Goal: Information Seeking & Learning: Learn about a topic

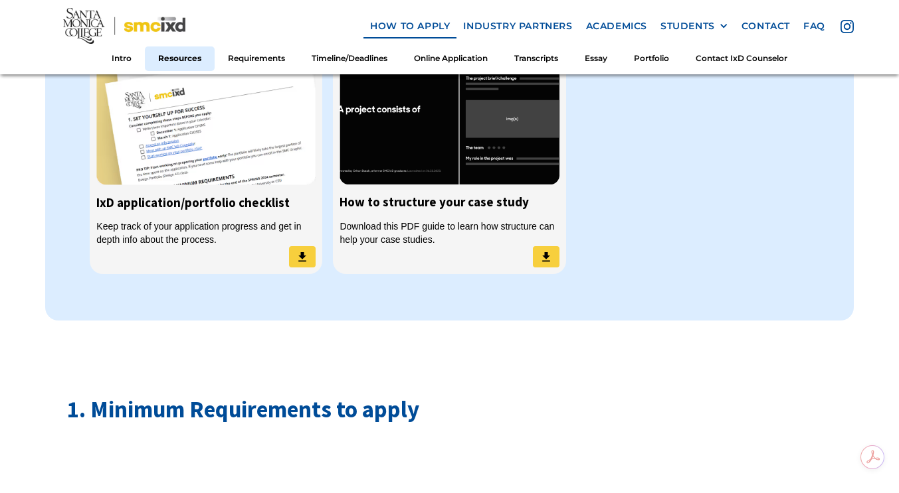
scroll to position [1195, 0]
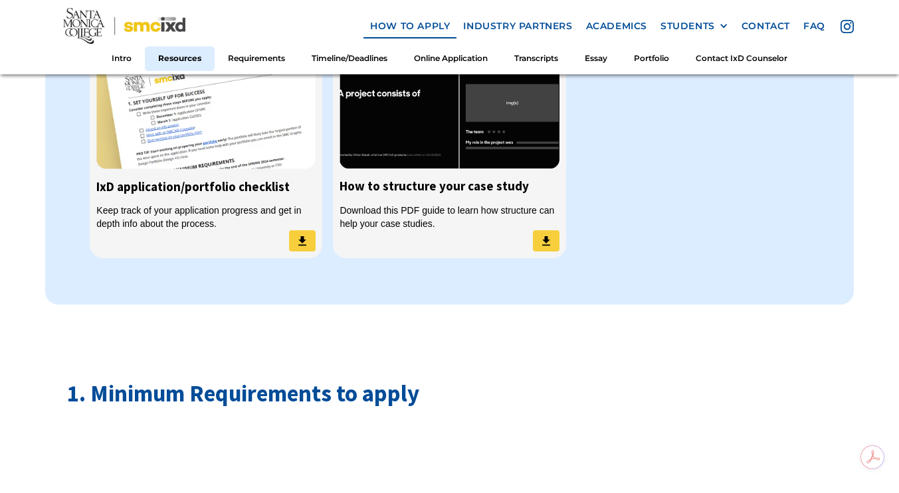
click at [244, 154] on img at bounding box center [205, 105] width 219 height 130
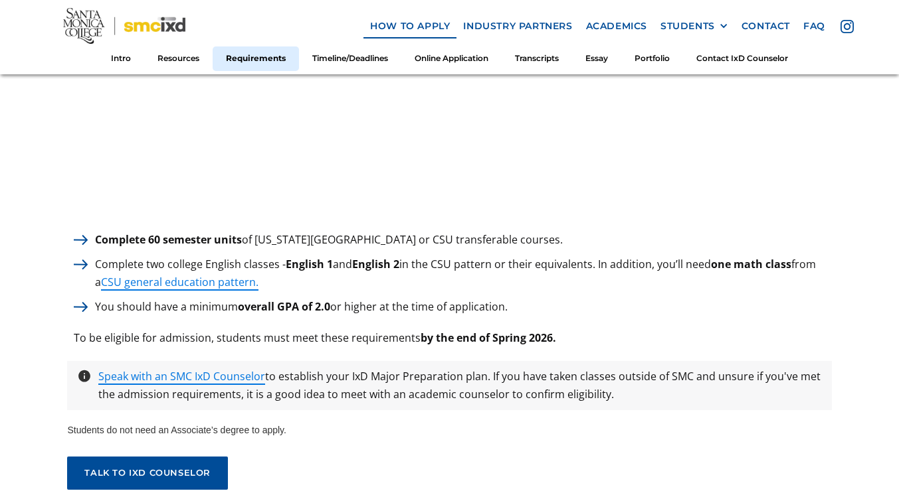
scroll to position [1813, 0]
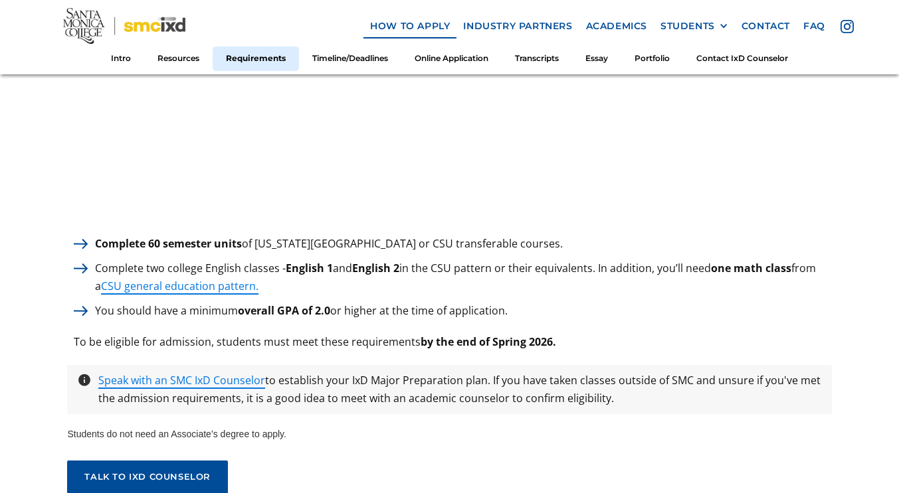
click at [141, 279] on link "CSU general education pattern." at bounding box center [179, 287] width 157 height 16
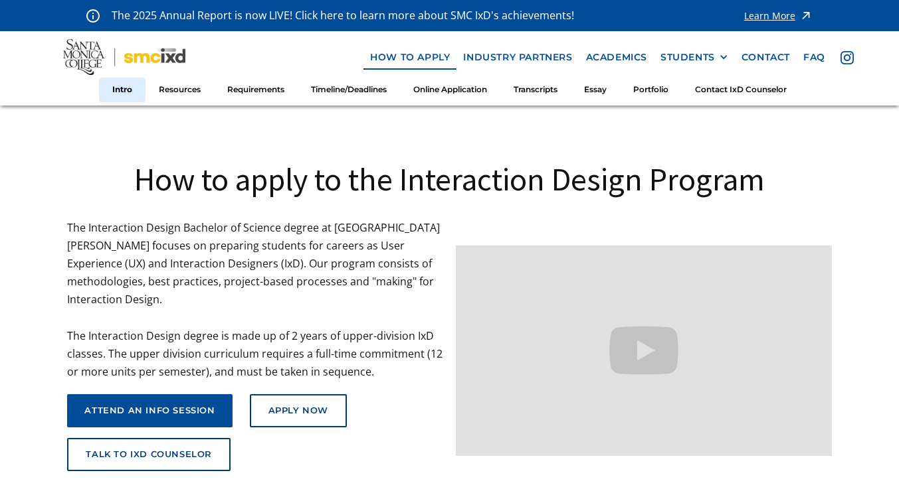
click at [81, 54] on img at bounding box center [124, 57] width 123 height 36
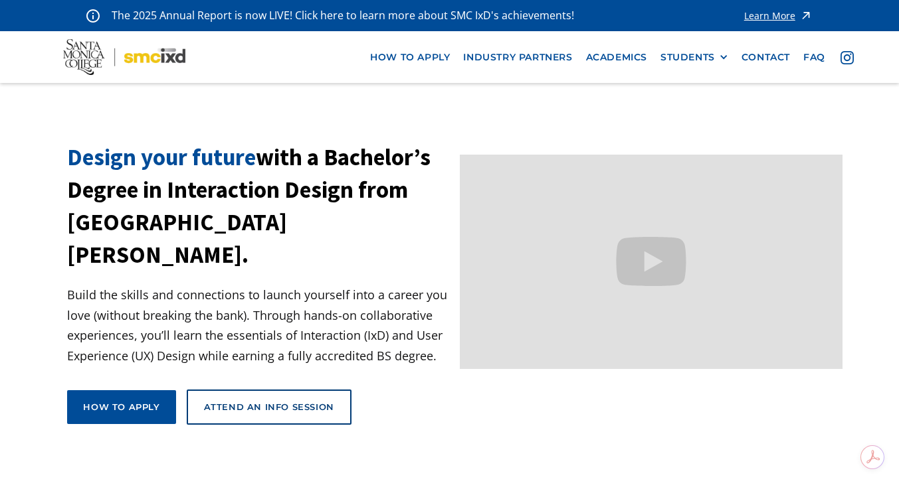
click at [88, 48] on img at bounding box center [124, 57] width 123 height 36
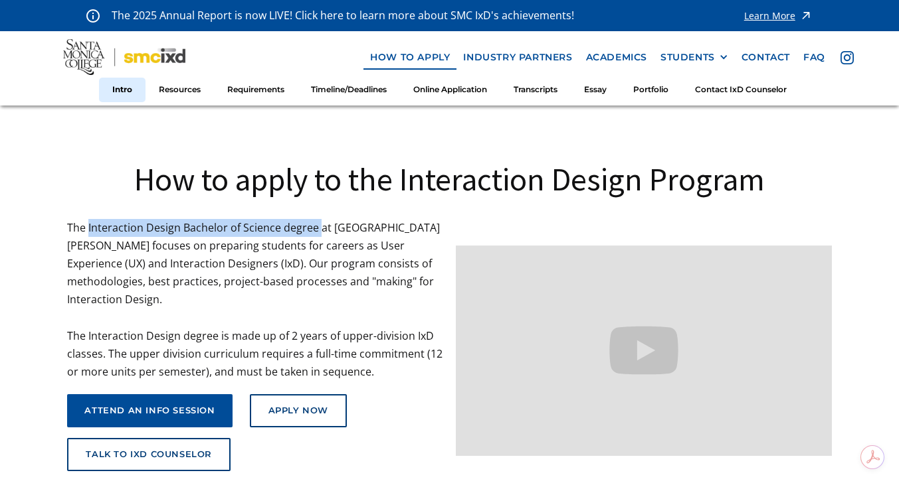
drag, startPoint x: 90, startPoint y: 227, endPoint x: 318, endPoint y: 232, distance: 228.5
click at [318, 232] on p "The Interaction Design Bachelor of Science degree at Santa Monica College focus…" at bounding box center [254, 300] width 375 height 163
copy p "Interaction Design Bachelor of Science degree"
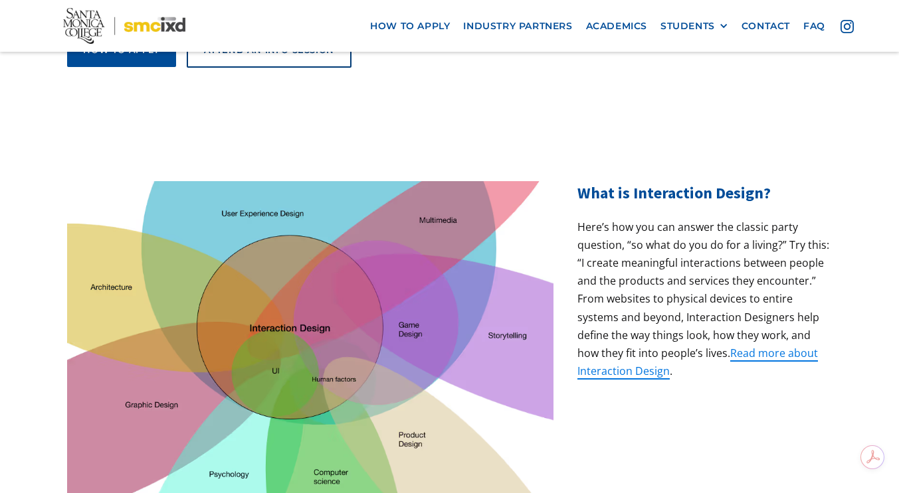
scroll to position [133, 0]
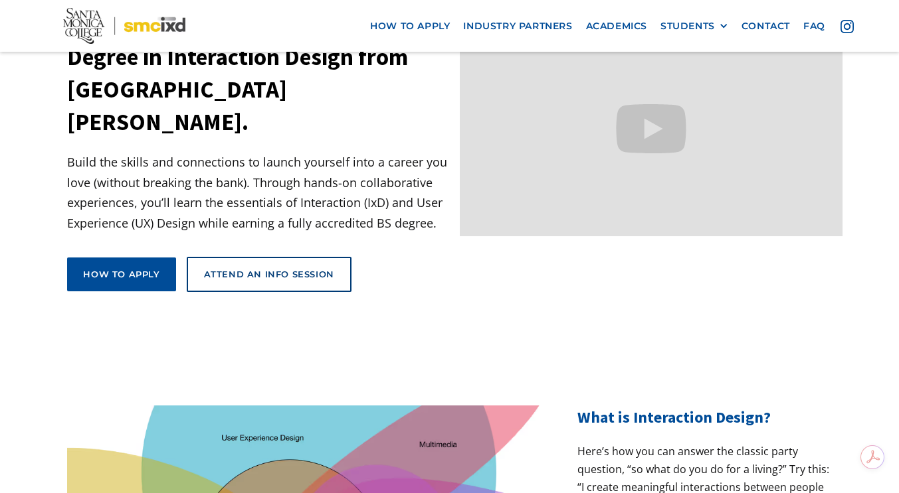
click at [96, 268] on div "How to apply" at bounding box center [121, 274] width 76 height 12
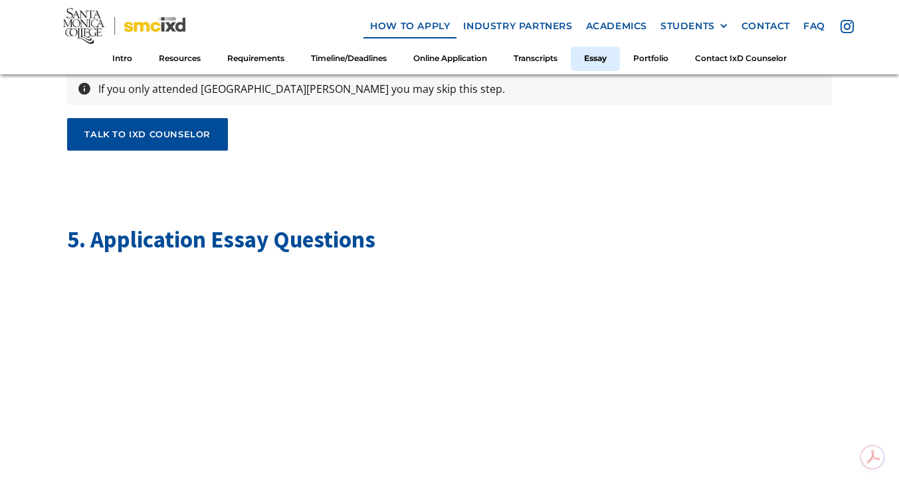
scroll to position [4251, 0]
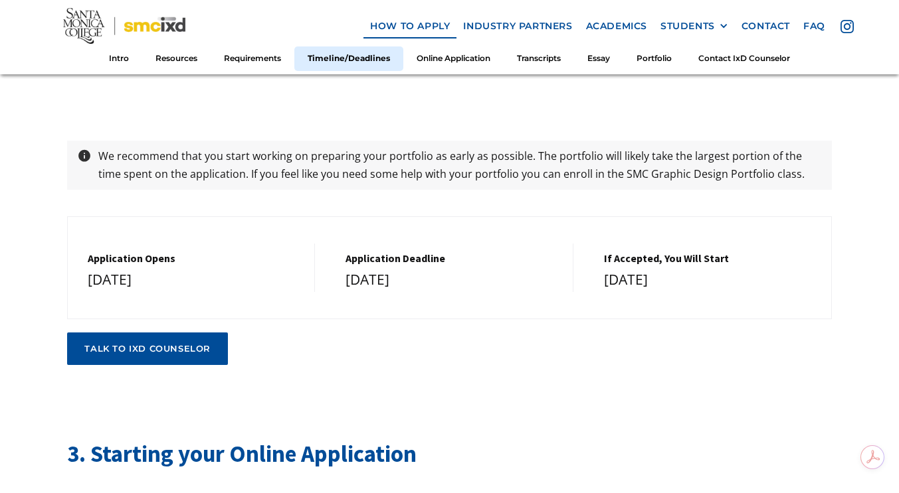
scroll to position [2657, 0]
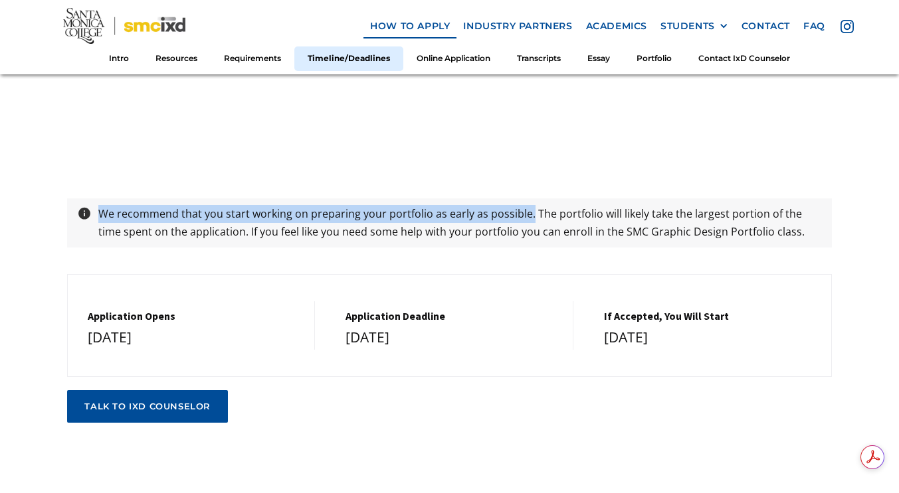
drag, startPoint x: 100, startPoint y: 197, endPoint x: 528, endPoint y: 203, distance: 427.8
click at [528, 205] on p "We recommend that you start working on preparing your portfolio as early as pos…" at bounding box center [460, 223] width 736 height 36
copy p "We recommend that you start working on preparing your portfolio as early as pos…"
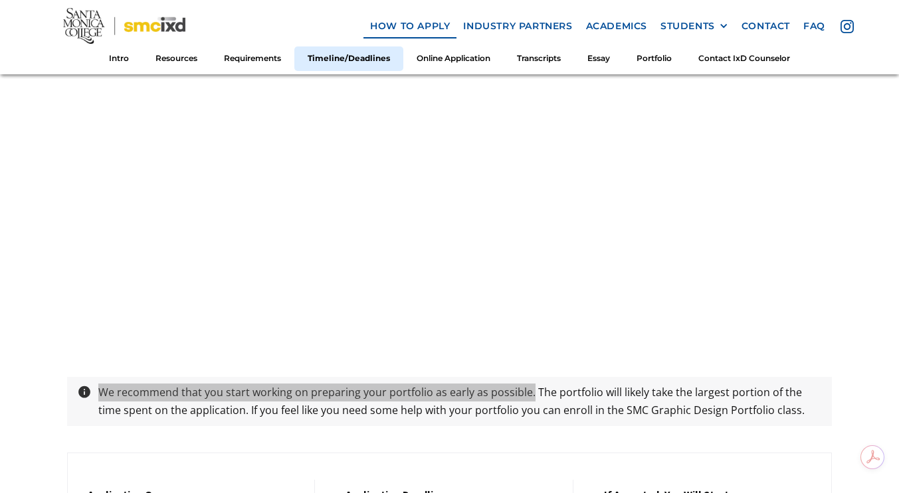
scroll to position [2590, 0]
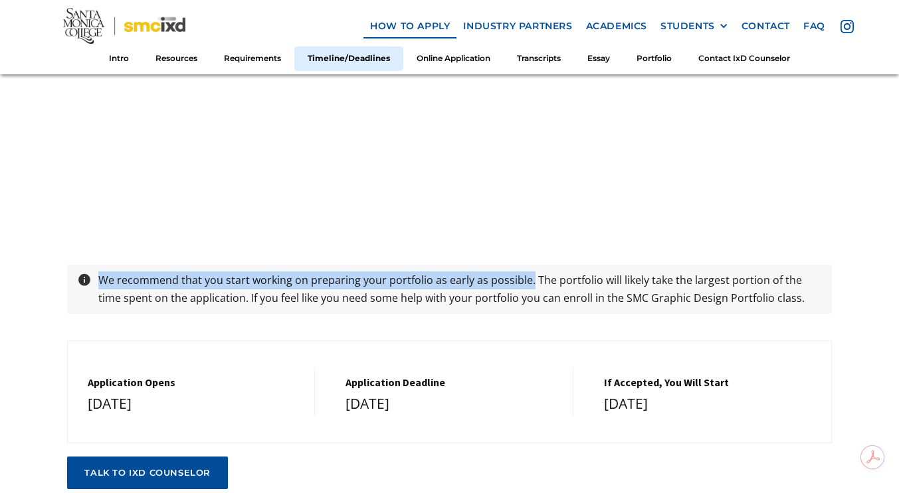
click at [556, 305] on div "2. Timeline and Deadlines We recommend that you start working on preparing your…" at bounding box center [449, 103] width 764 height 773
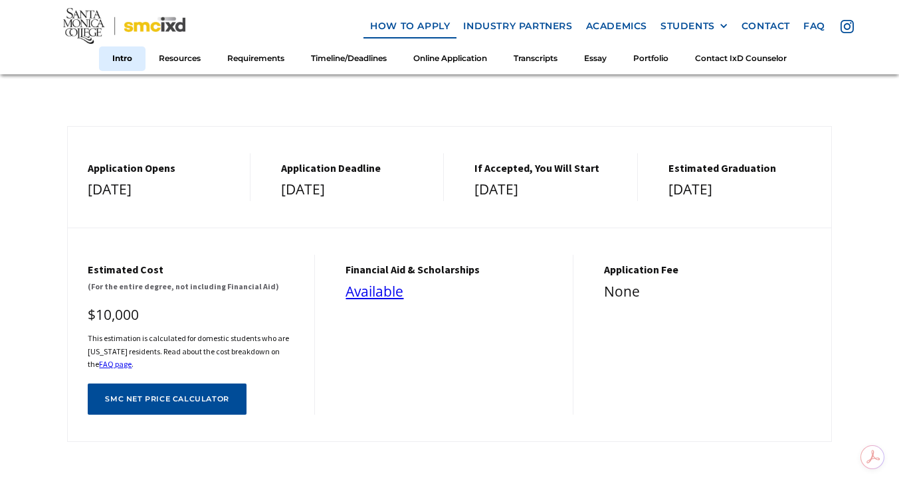
scroll to position [664, 0]
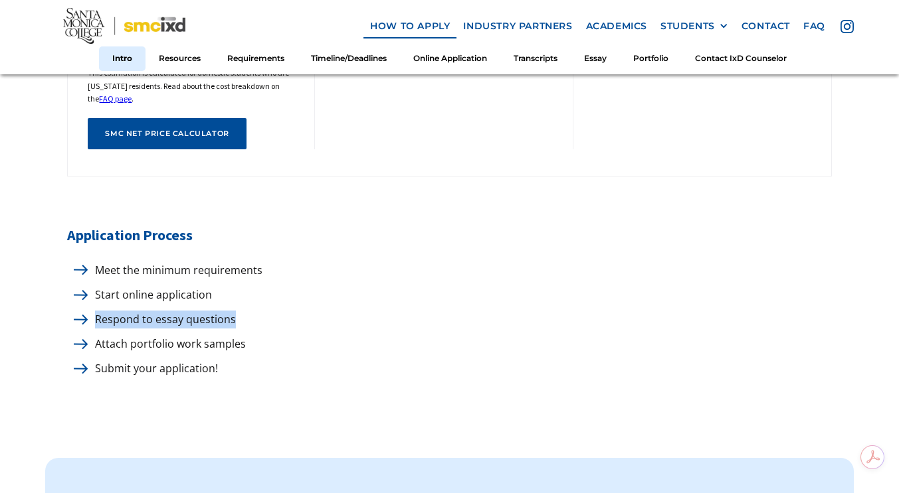
drag, startPoint x: 98, startPoint y: 304, endPoint x: 248, endPoint y: 309, distance: 150.2
click at [248, 311] on div "Respond to essay questions" at bounding box center [449, 320] width 764 height 18
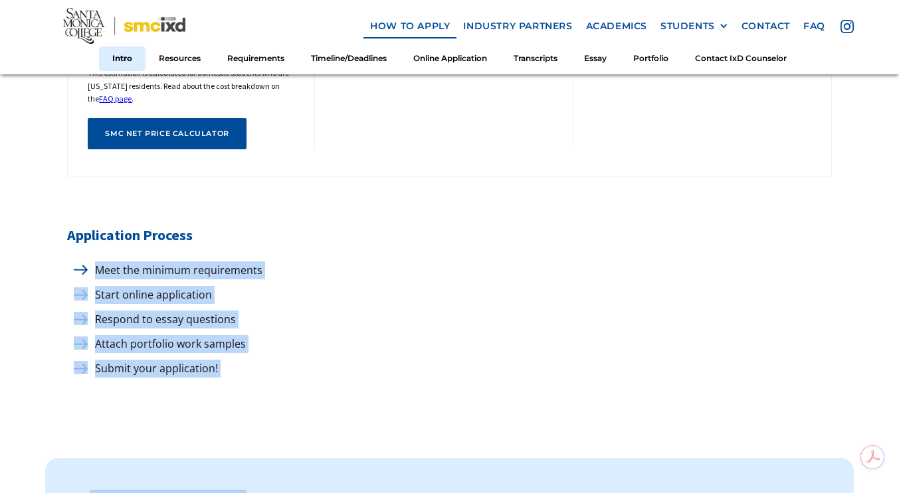
drag, startPoint x: 97, startPoint y: 258, endPoint x: 364, endPoint y: 381, distance: 293.6
copy div "Meet the minimum requirements Start online application Respond to essay questio…"
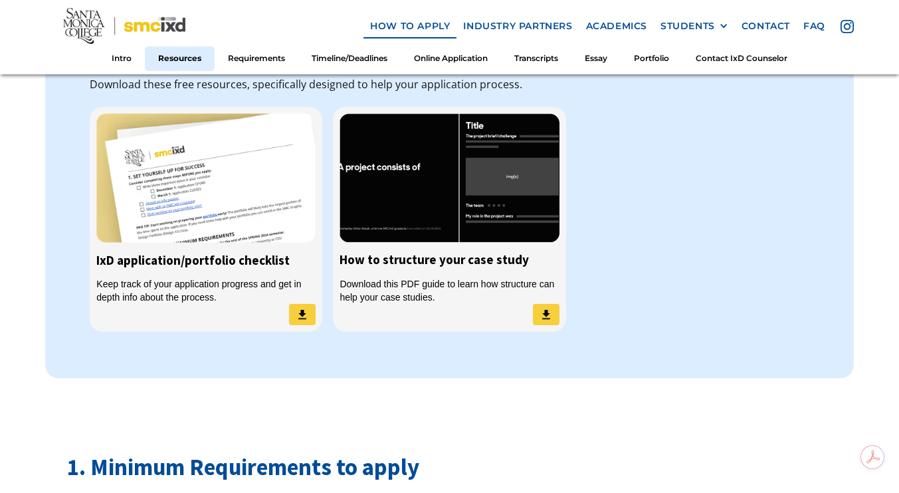
scroll to position [1063, 0]
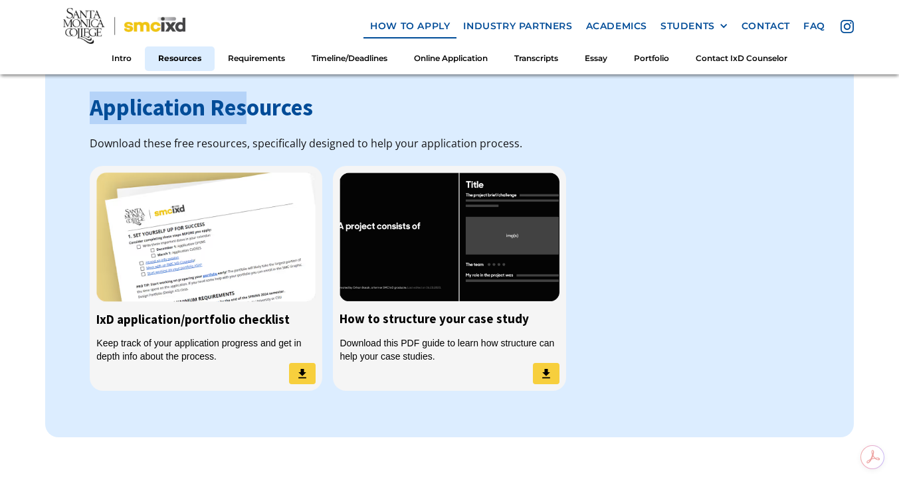
click at [249, 342] on div "Keep track of your application progress and get in depth info about the process." at bounding box center [205, 350] width 219 height 27
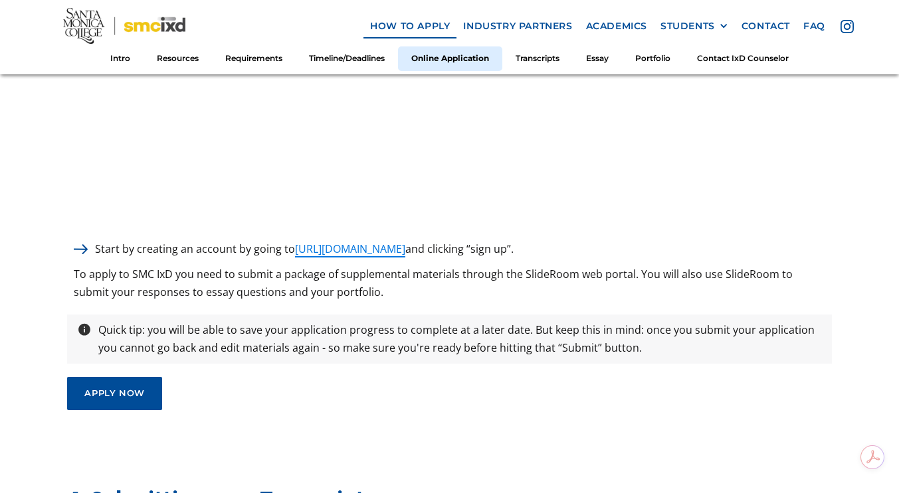
scroll to position [3254, 0]
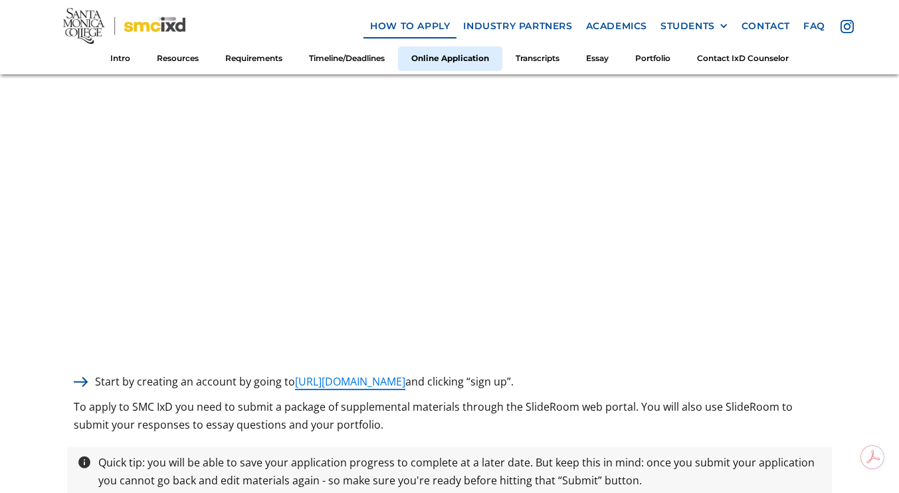
drag, startPoint x: 96, startPoint y: 369, endPoint x: 579, endPoint y: 362, distance: 482.9
click at [579, 373] on div "Start by creating an account by going to https://smcixd.slideroom.com and click…" at bounding box center [449, 382] width 764 height 18
click at [135, 398] on p "To apply to SMC IxD you need to submit a package of supplemental materials thro…" at bounding box center [449, 416] width 764 height 36
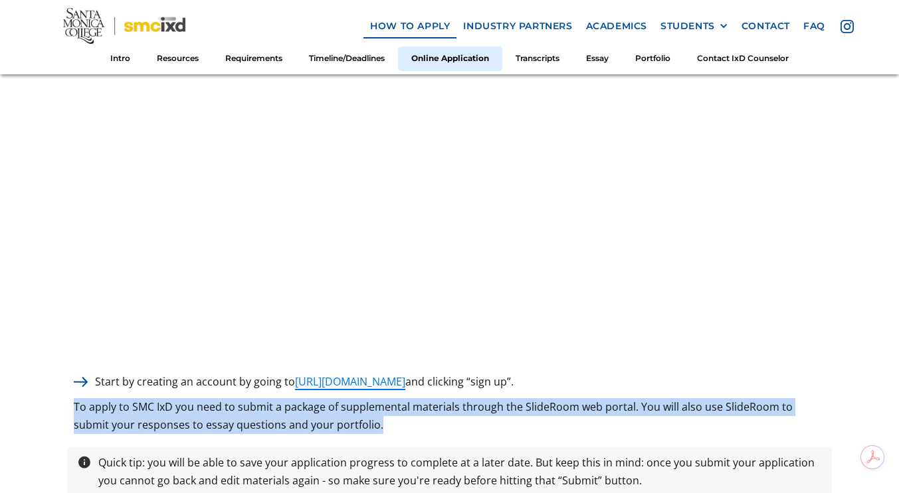
drag, startPoint x: 75, startPoint y: 389, endPoint x: 345, endPoint y: 412, distance: 271.3
click at [345, 412] on p "To apply to SMC IxD you need to submit a package of supplemental materials thro…" at bounding box center [449, 416] width 764 height 36
click at [448, 418] on p "To apply to SMC IxD you need to submit a package of supplemental materials thro…" at bounding box center [449, 416] width 764 height 36
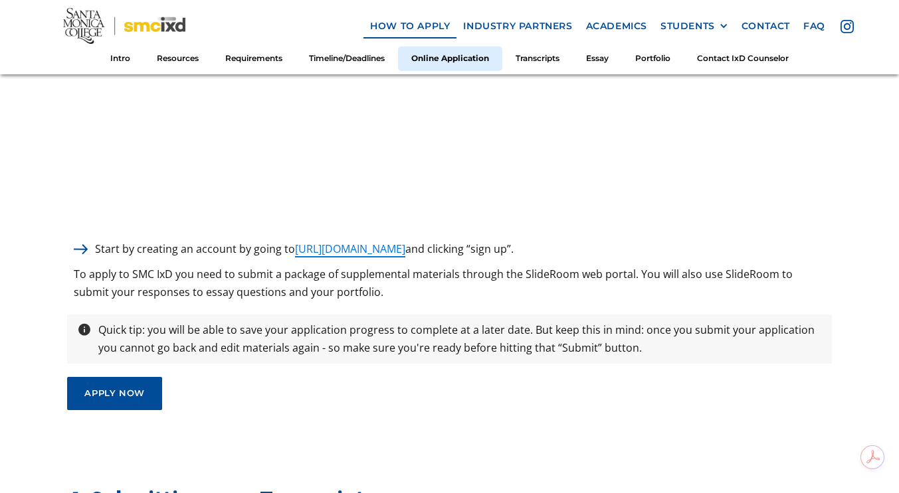
scroll to position [3321, 0]
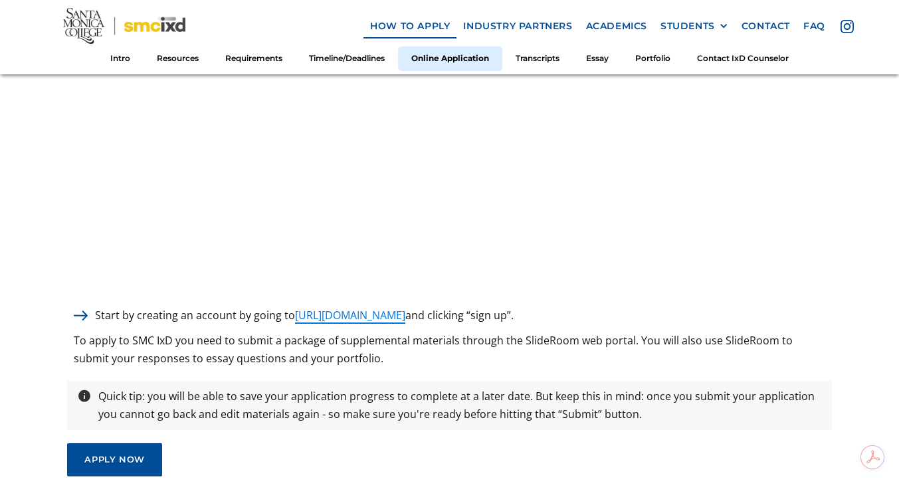
click at [397, 308] on link "[URL][DOMAIN_NAME]" at bounding box center [350, 316] width 110 height 16
drag, startPoint x: 96, startPoint y: 299, endPoint x: 558, endPoint y: 291, distance: 462.3
click at [558, 291] on div "3. Starting your Online Application Start by creating an account by going to [U…" at bounding box center [449, 118] width 764 height 718
copy p "Start by creating an account by going to [URL][DOMAIN_NAME] and clicking “sign …"
click at [200, 332] on p "To apply to SMC IxD you need to submit a package of supplemental materials thro…" at bounding box center [449, 350] width 764 height 36
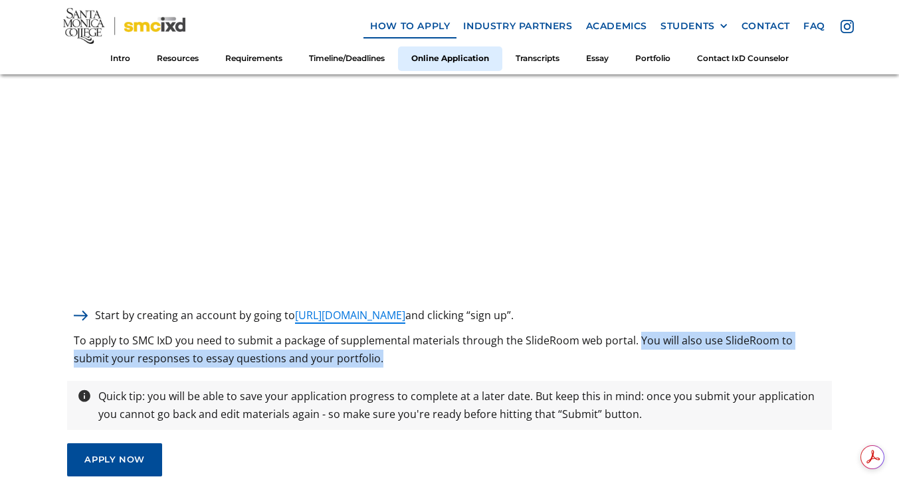
drag, startPoint x: 638, startPoint y: 321, endPoint x: 632, endPoint y: 348, distance: 27.1
click at [632, 348] on p "To apply to SMC IxD you need to submit a package of supplemental materials thro…" at bounding box center [449, 350] width 764 height 36
copy p "You will also use SlideRoom to submit your responses to essay questions and you…"
click at [515, 365] on div "3. Starting your Online Application Start by creating an account by going to ht…" at bounding box center [449, 118] width 764 height 718
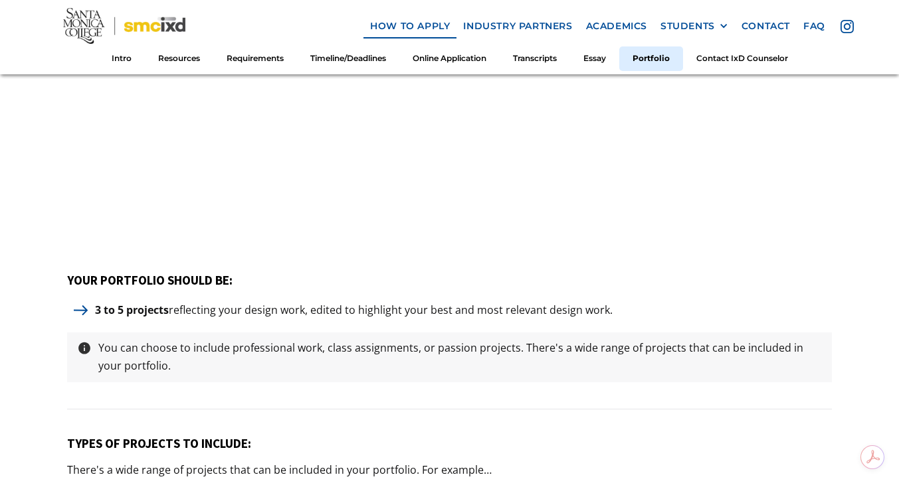
scroll to position [5845, 0]
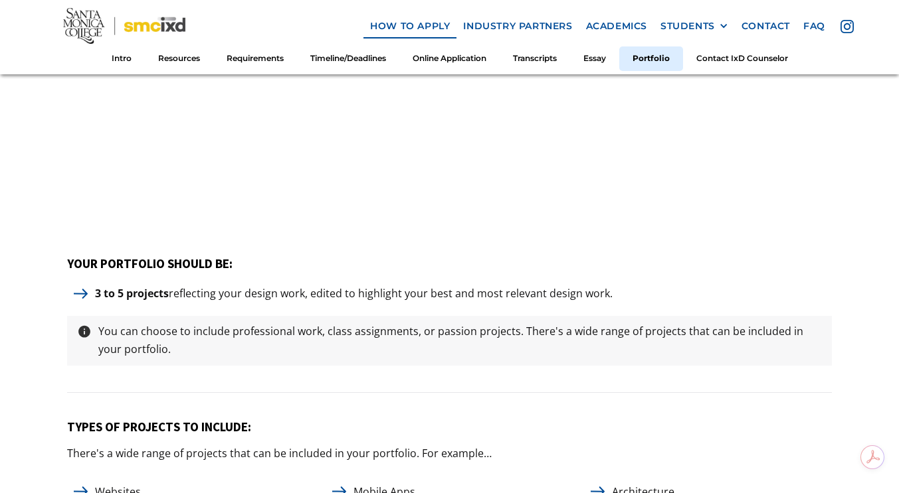
drag, startPoint x: 94, startPoint y: 260, endPoint x: 615, endPoint y: 255, distance: 521.4
click at [615, 285] on p "3 to 5 projects reflecting your design work, edited to highlight your best and …" at bounding box center [353, 294] width 531 height 18
copy p "3 to 5 projects reflecting your design work, edited to highlight your best and …"
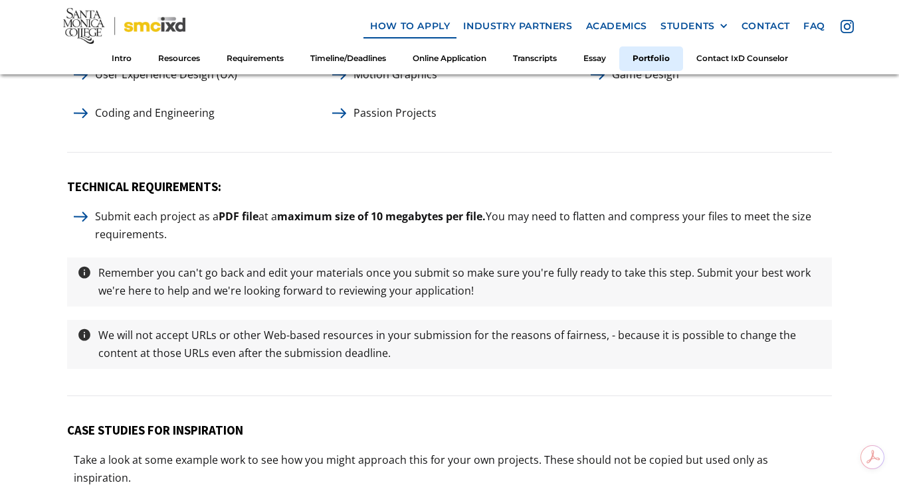
scroll to position [6376, 0]
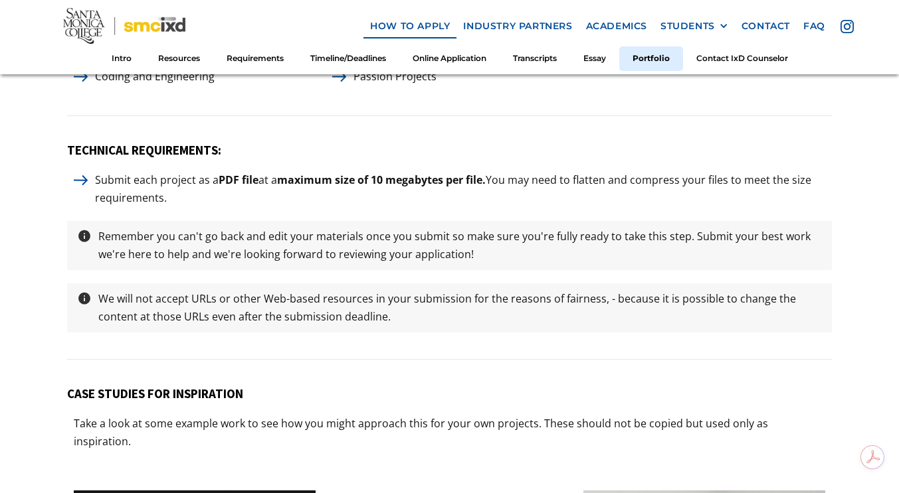
drag, startPoint x: 96, startPoint y: 144, endPoint x: 185, endPoint y: 171, distance: 92.9
click at [185, 171] on p "Submit each project as a PDF file at a maximum size of 10 megabytes per file. Y…" at bounding box center [459, 189] width 743 height 36
copy p "Submit each project as a PDF file at a maximum size of 10 megabytes per file. Y…"
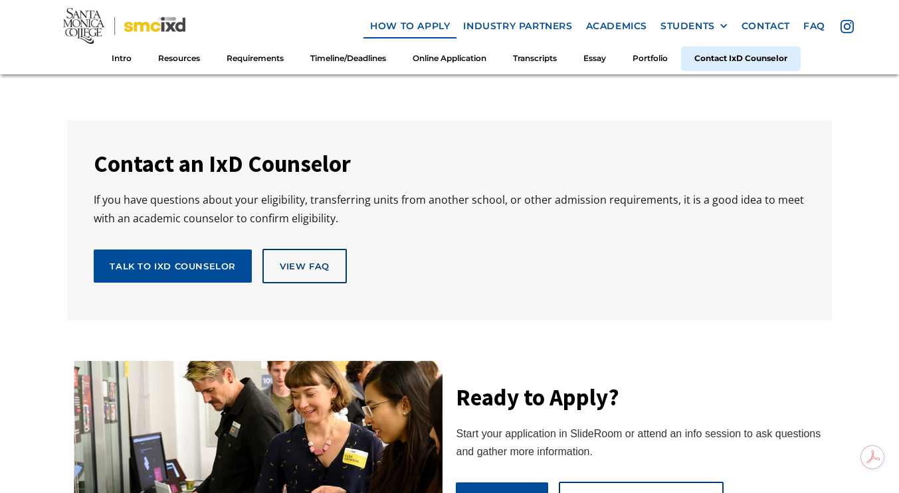
scroll to position [7040, 0]
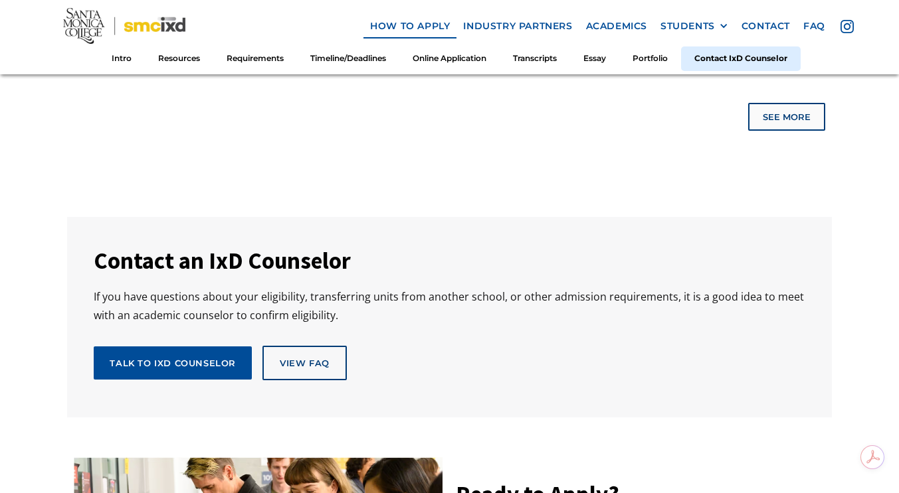
click at [307, 357] on div "view FAq" at bounding box center [305, 363] width 50 height 12
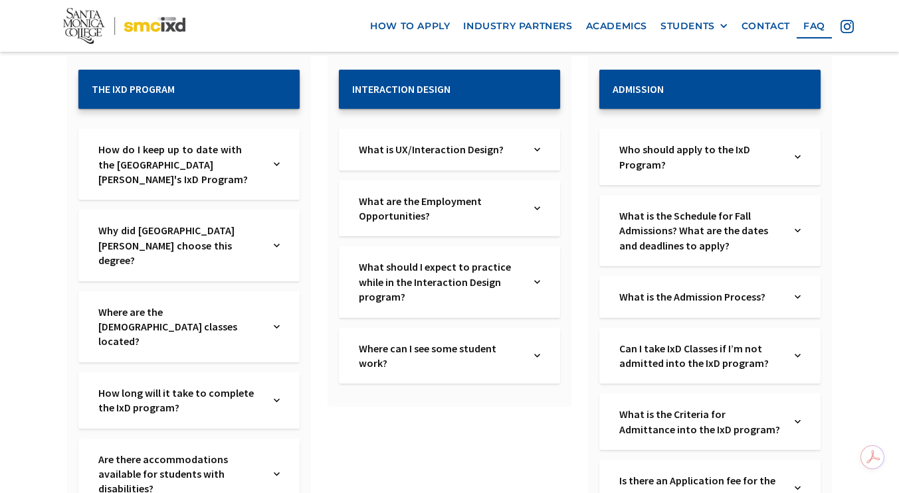
scroll to position [332, 0]
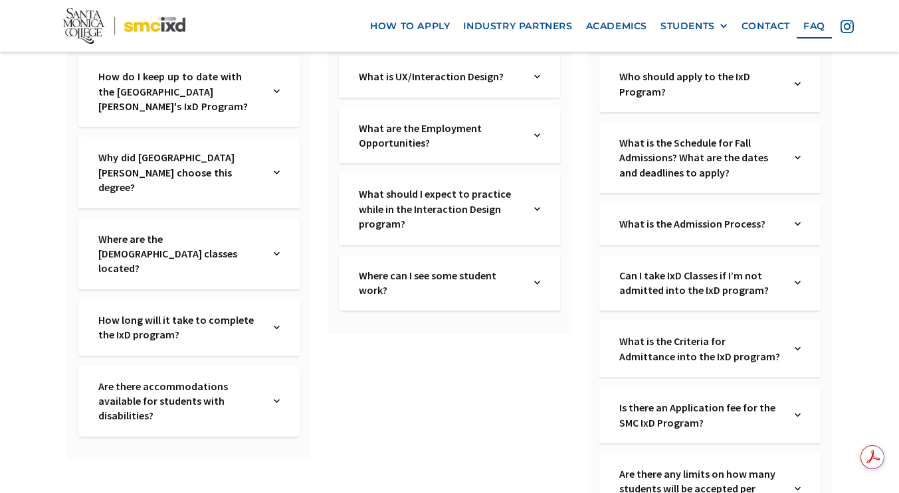
click at [794, 87] on div "Who should apply to the IxD Program? Text Link" at bounding box center [709, 84] width 221 height 56
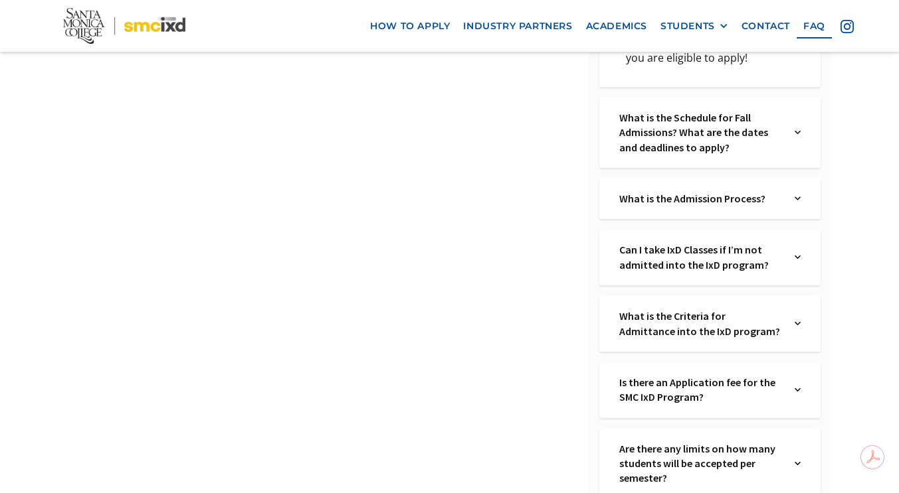
scroll to position [797, 0]
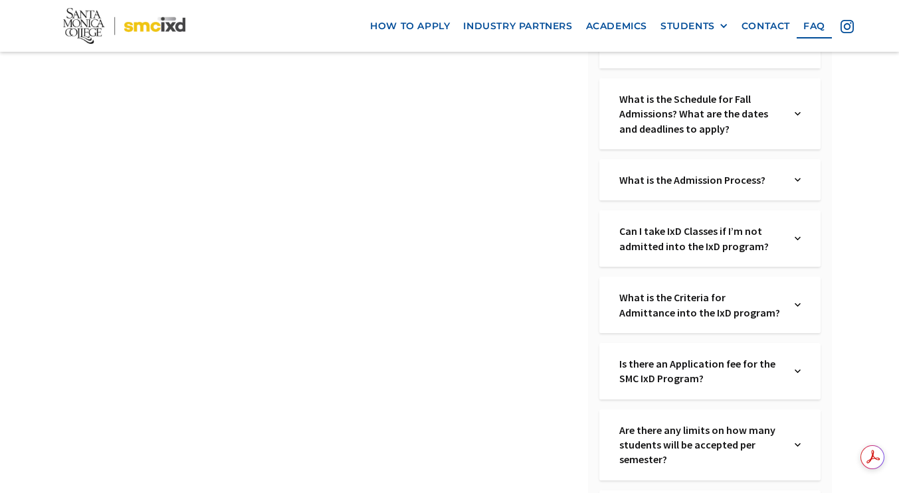
click at [798, 179] on img at bounding box center [797, 180] width 6 height 15
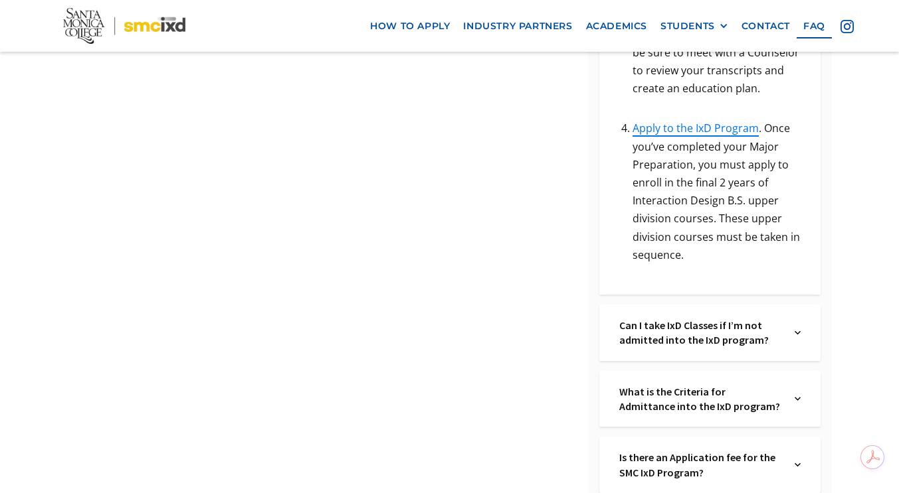
scroll to position [1461, 0]
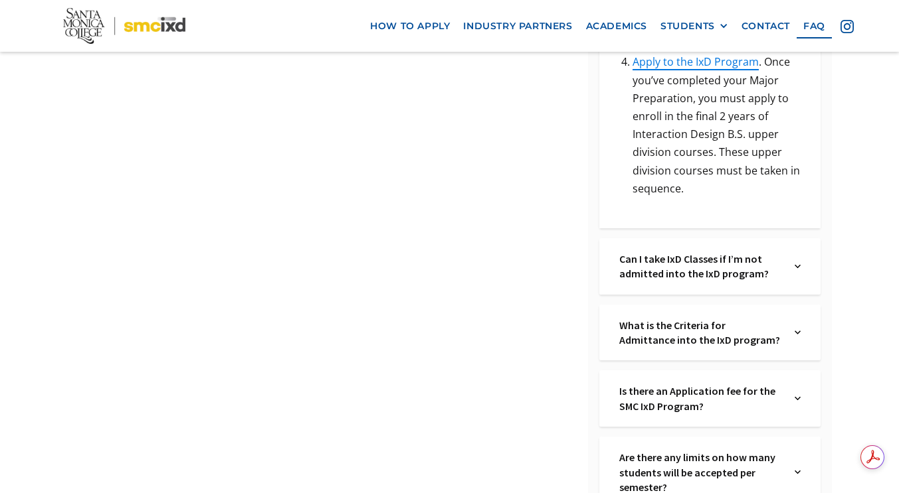
click at [792, 318] on div "What is the Criteria for Admittance into the IxD program? Text Link" at bounding box center [709, 333] width 221 height 56
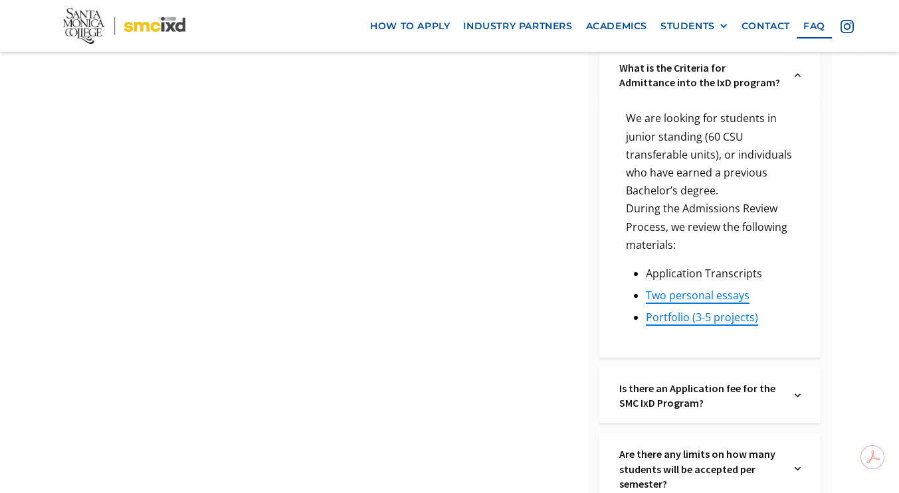
scroll to position [1860, 0]
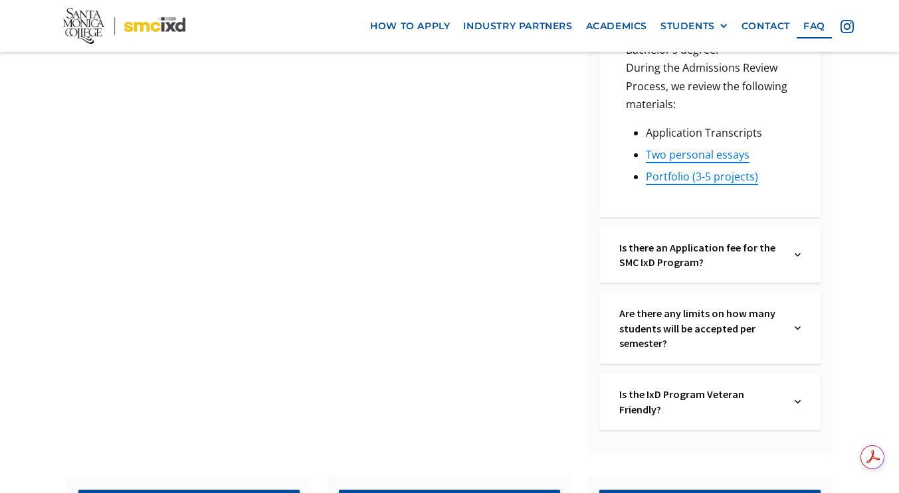
click at [799, 240] on img at bounding box center [797, 255] width 6 height 30
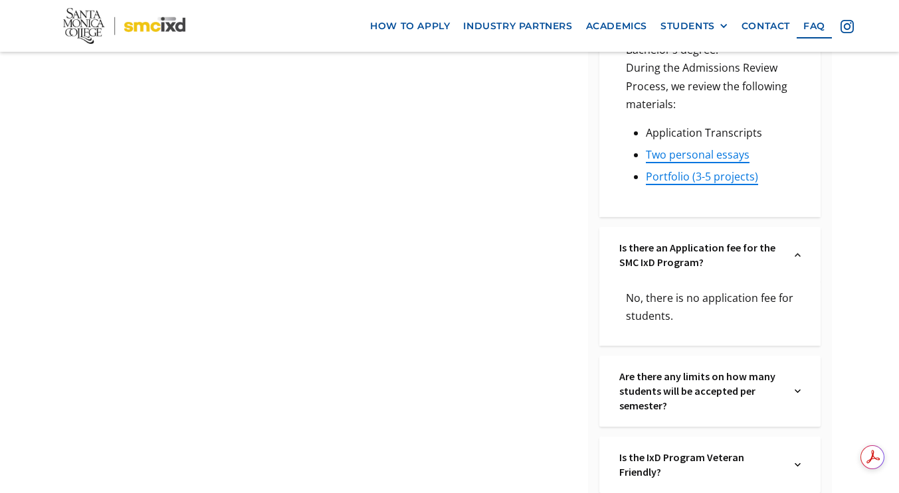
click at [803, 369] on div "Are there any limits on how many students will be accepted per semester? Text L…" at bounding box center [709, 391] width 221 height 71
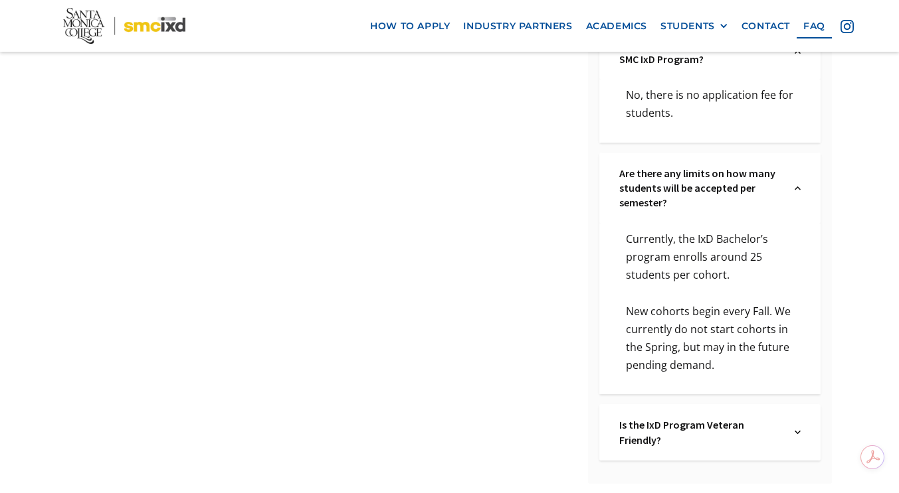
scroll to position [2125, 0]
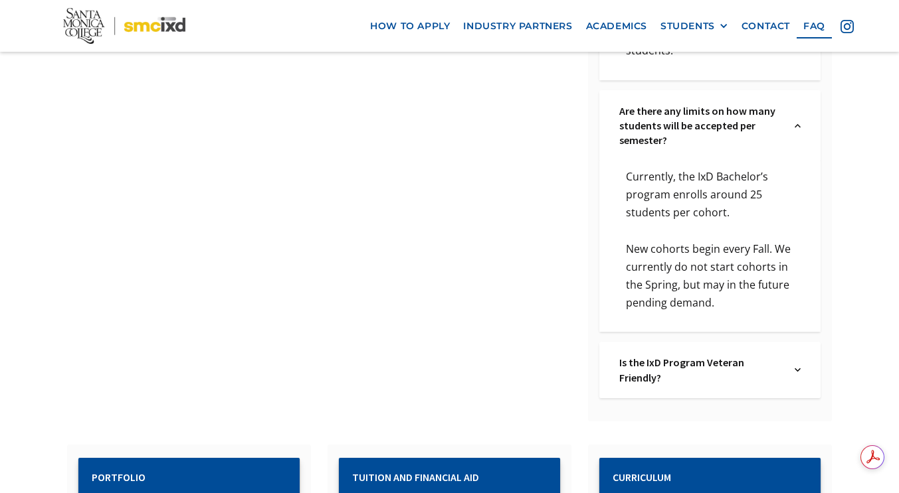
click at [794, 355] on img at bounding box center [797, 370] width 6 height 30
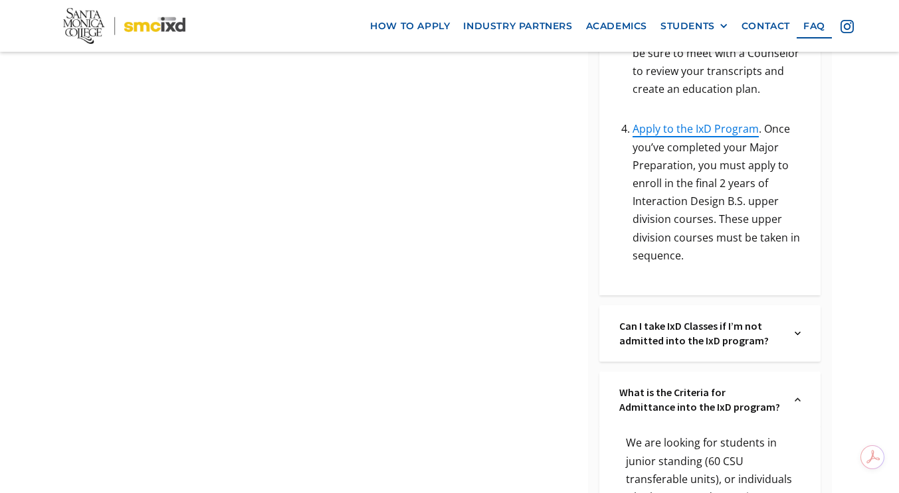
scroll to position [1395, 0]
click at [794, 318] on img at bounding box center [797, 333] width 6 height 30
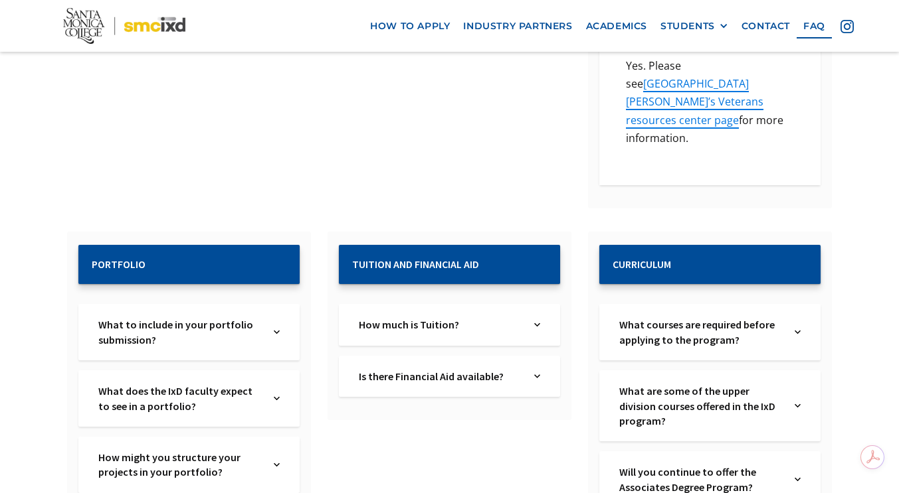
scroll to position [2723, 0]
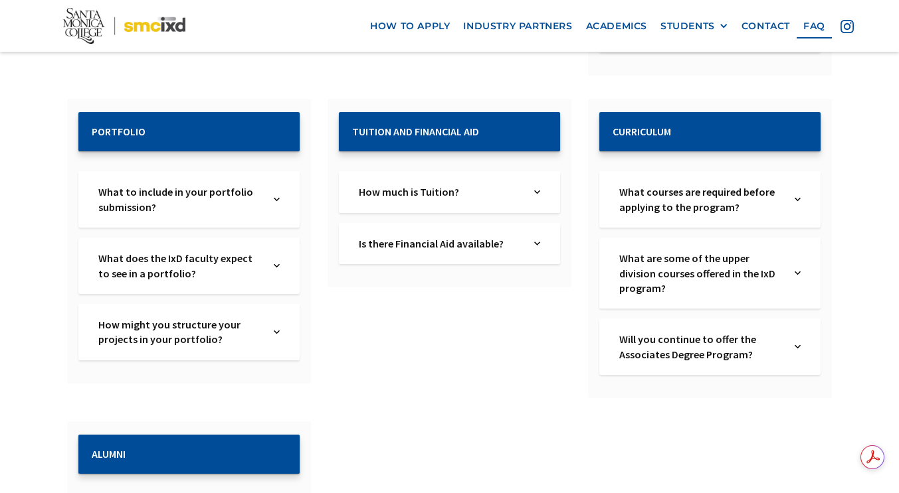
click at [281, 171] on div "What to include in your portfolio submission? Text Link" at bounding box center [188, 199] width 221 height 56
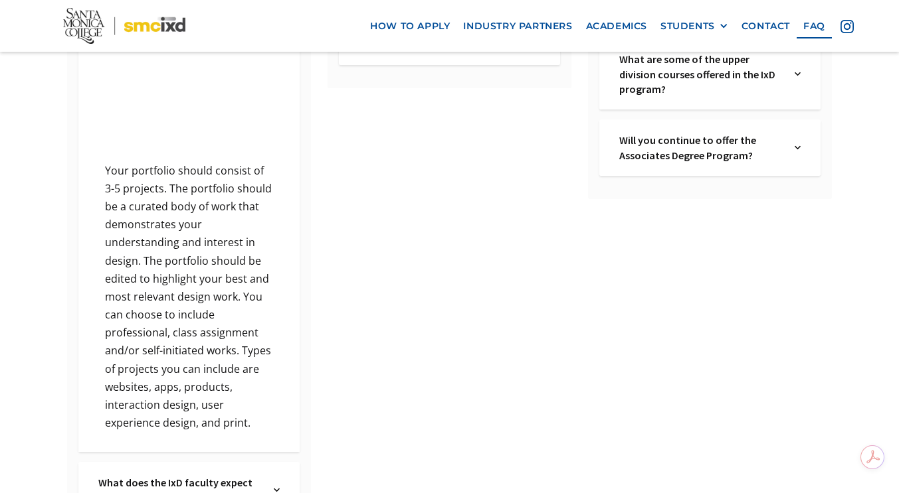
scroll to position [2922, 0]
drag, startPoint x: 139, startPoint y: 243, endPoint x: 245, endPoint y: 246, distance: 105.7
click at [245, 246] on p "Your portfolio should consist of 3-5 projects. The portfolio should be a curate…" at bounding box center [188, 297] width 181 height 271
click at [244, 264] on p "Your portfolio should consist of 3-5 projects. The portfolio should be a curate…" at bounding box center [188, 297] width 181 height 271
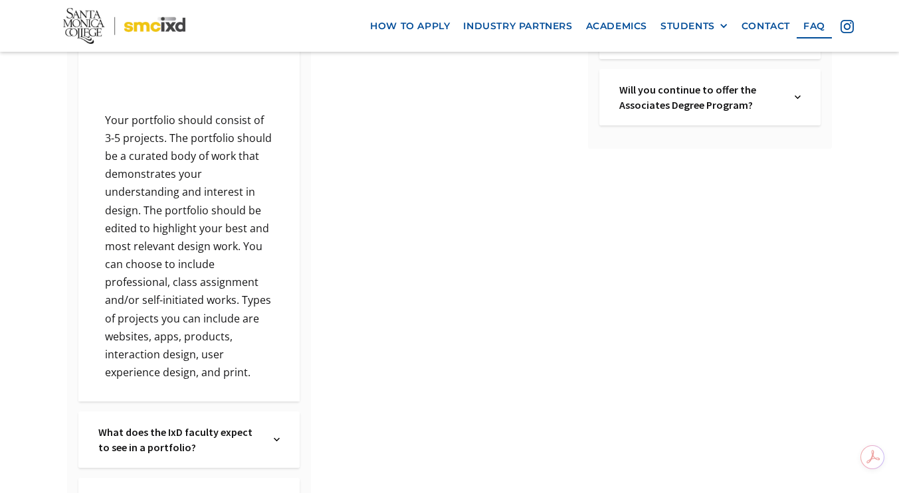
scroll to position [2989, 0]
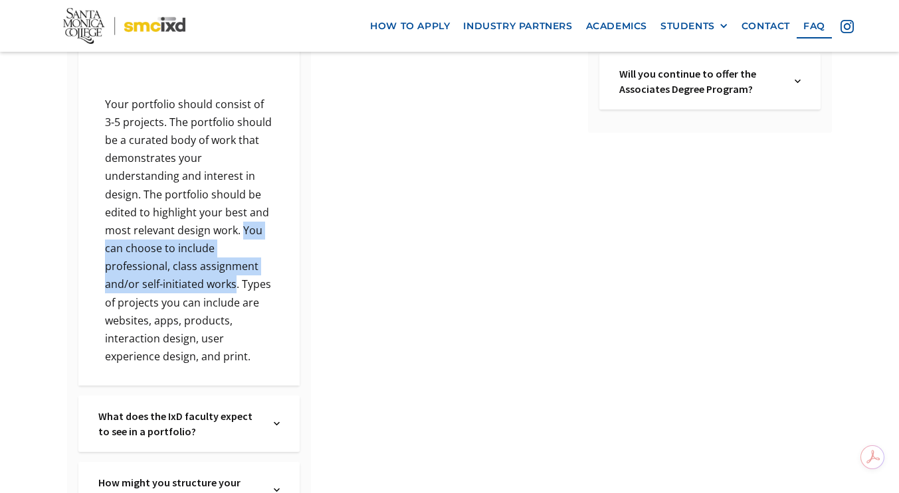
drag, startPoint x: 242, startPoint y: 197, endPoint x: 233, endPoint y: 248, distance: 51.9
click at [233, 248] on p "Your portfolio should consist of 3-5 projects. The portfolio should be a curate…" at bounding box center [188, 231] width 181 height 271
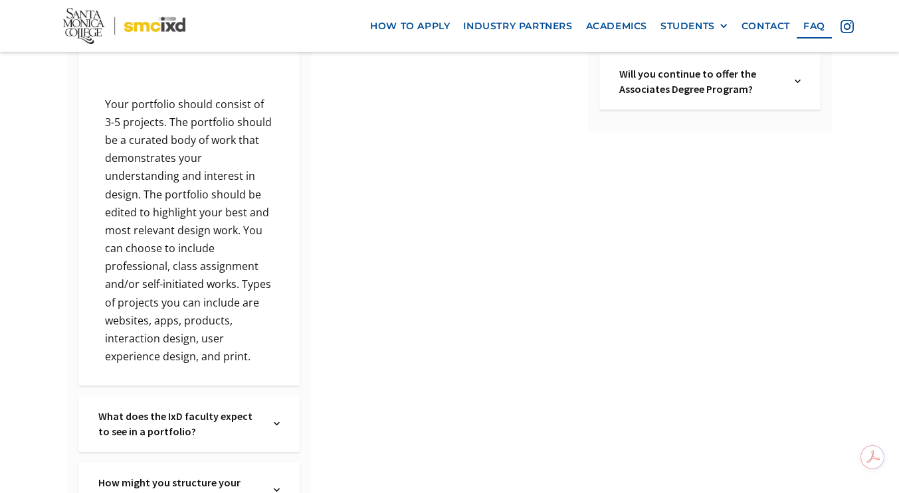
click at [250, 291] on p "Your portfolio should consist of 3-5 projects. The portfolio should be a curate…" at bounding box center [188, 231] width 181 height 271
click at [242, 247] on p "Your portfolio should consist of 3-5 projects. The portfolio should be a curate…" at bounding box center [188, 231] width 181 height 271
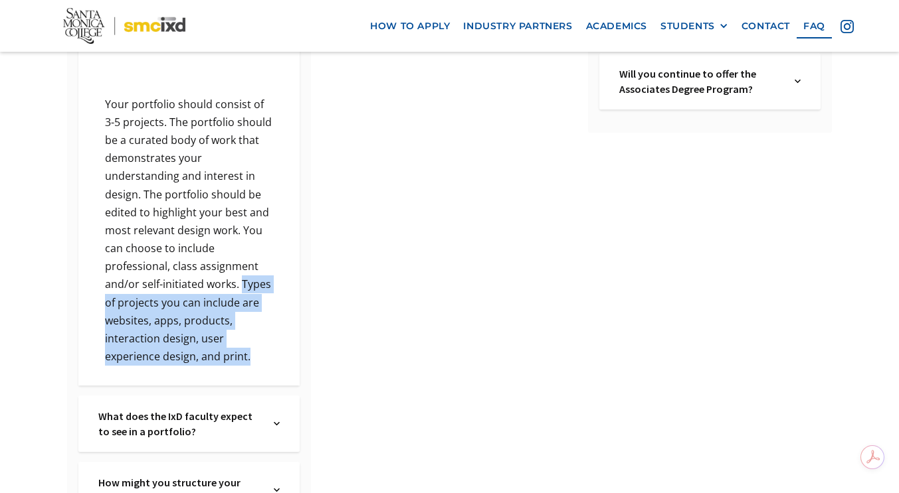
drag, startPoint x: 242, startPoint y: 247, endPoint x: 260, endPoint y: 334, distance: 88.8
click at [260, 334] on div "‍ Your portfolio should consist of 3-5 projects. The portfolio should be a cura…" at bounding box center [188, 174] width 221 height 424
copy p "Types of projects you can include are websites, apps, products, interaction des…"
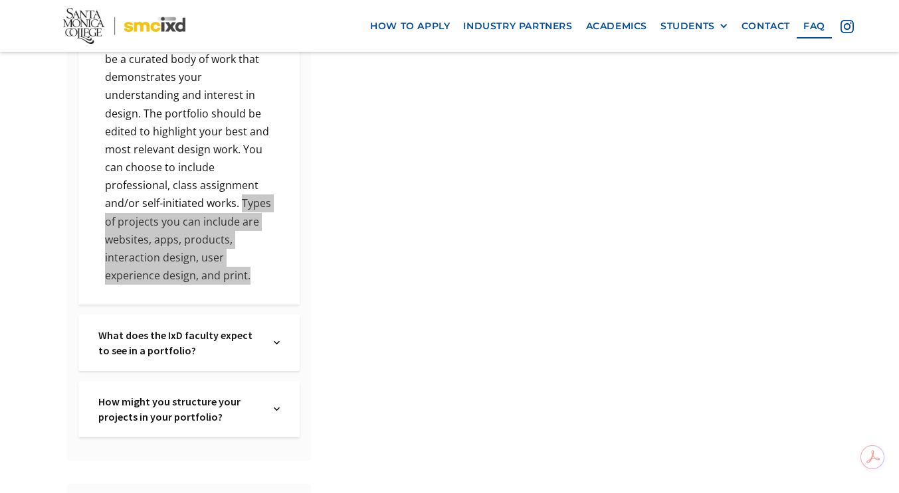
scroll to position [3122, 0]
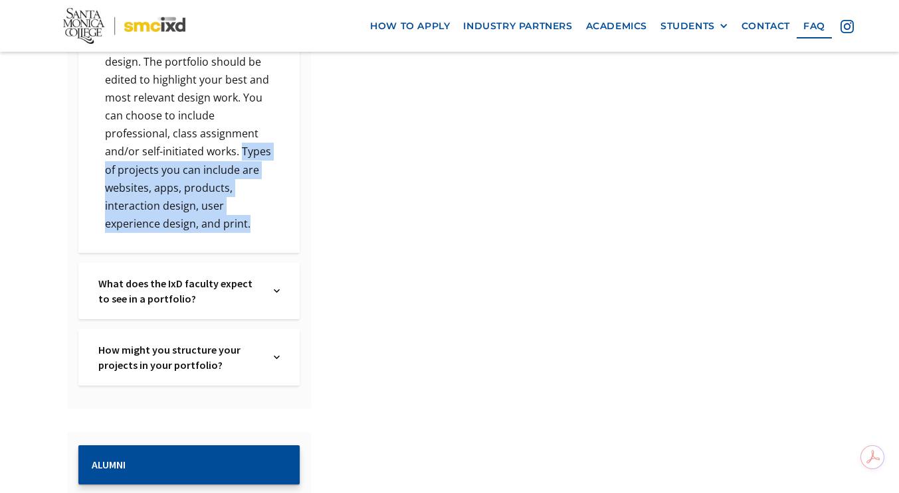
click at [282, 263] on div "What does the IxD faculty expect to see in a portfolio? Text Link" at bounding box center [188, 291] width 221 height 56
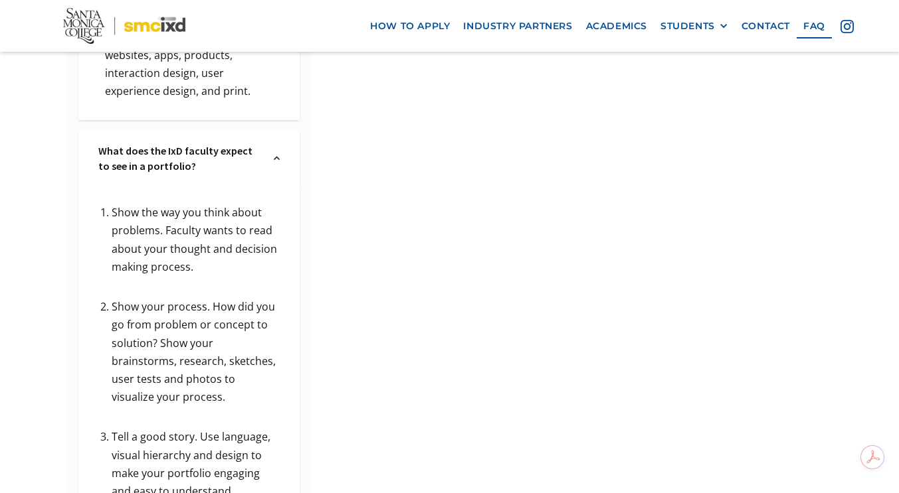
scroll to position [3454, 0]
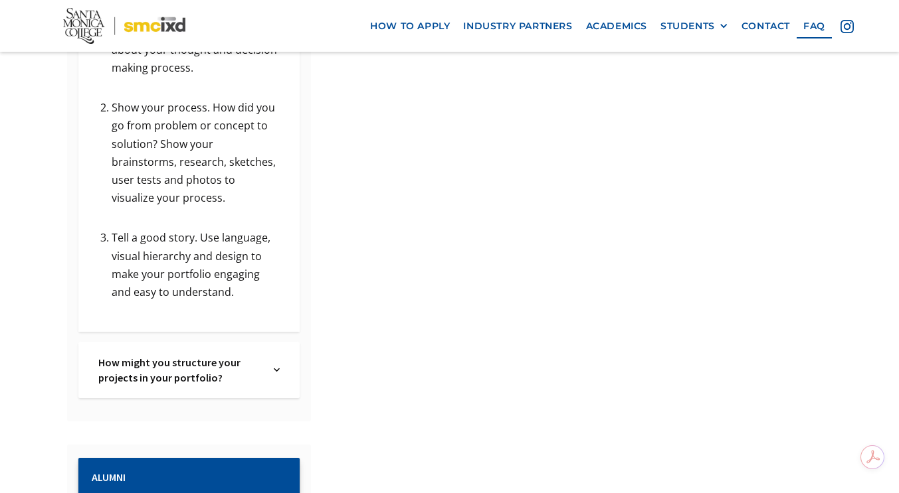
click at [286, 342] on div "How might you structure your projects in your portfolio? Text Link" at bounding box center [188, 370] width 221 height 56
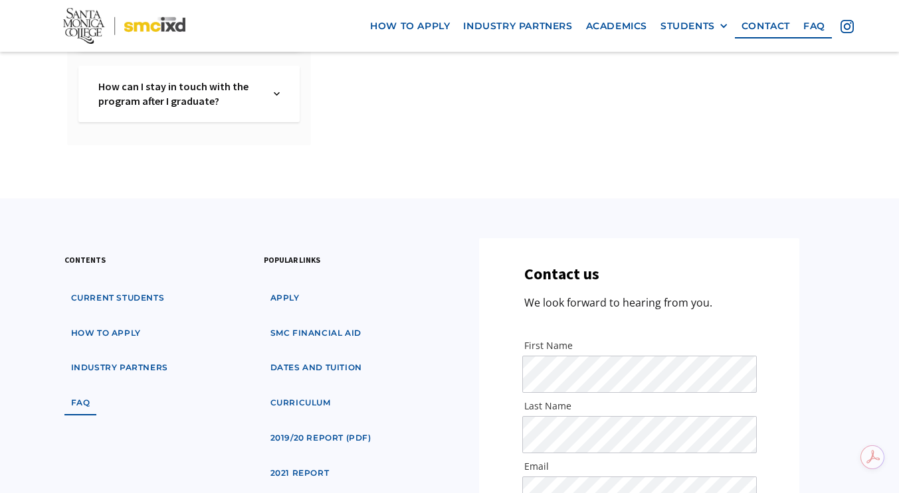
scroll to position [4118, 0]
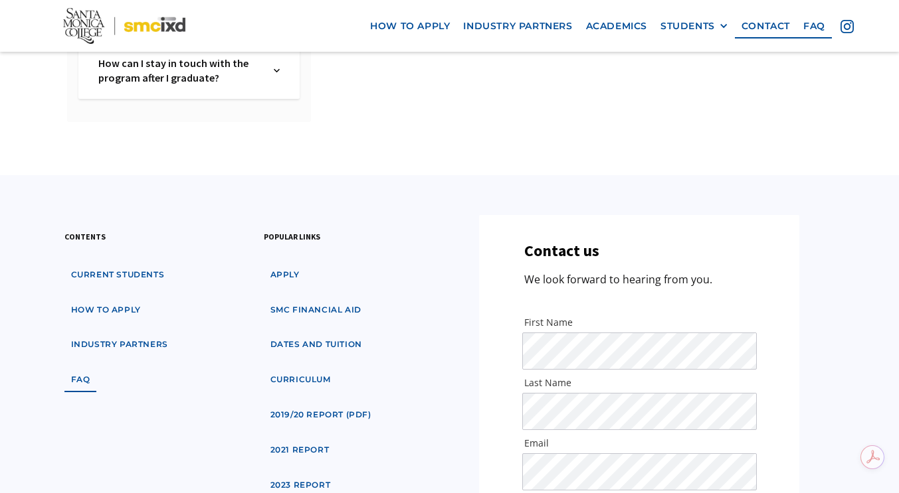
click at [293, 263] on link "apply" at bounding box center [285, 275] width 43 height 25
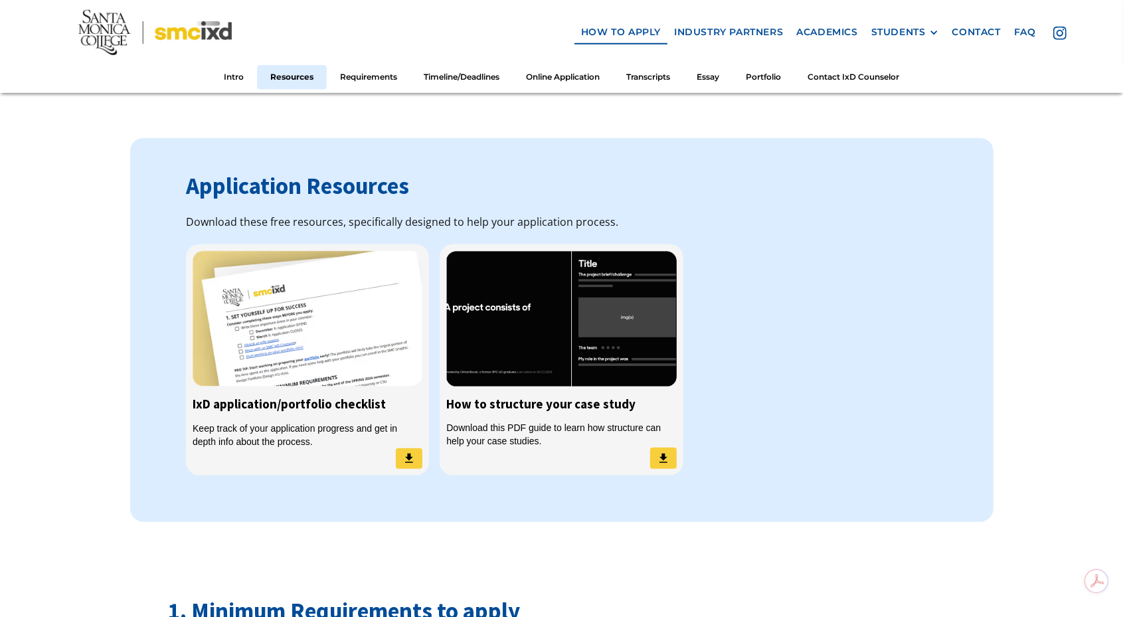
scroll to position [1162, 0]
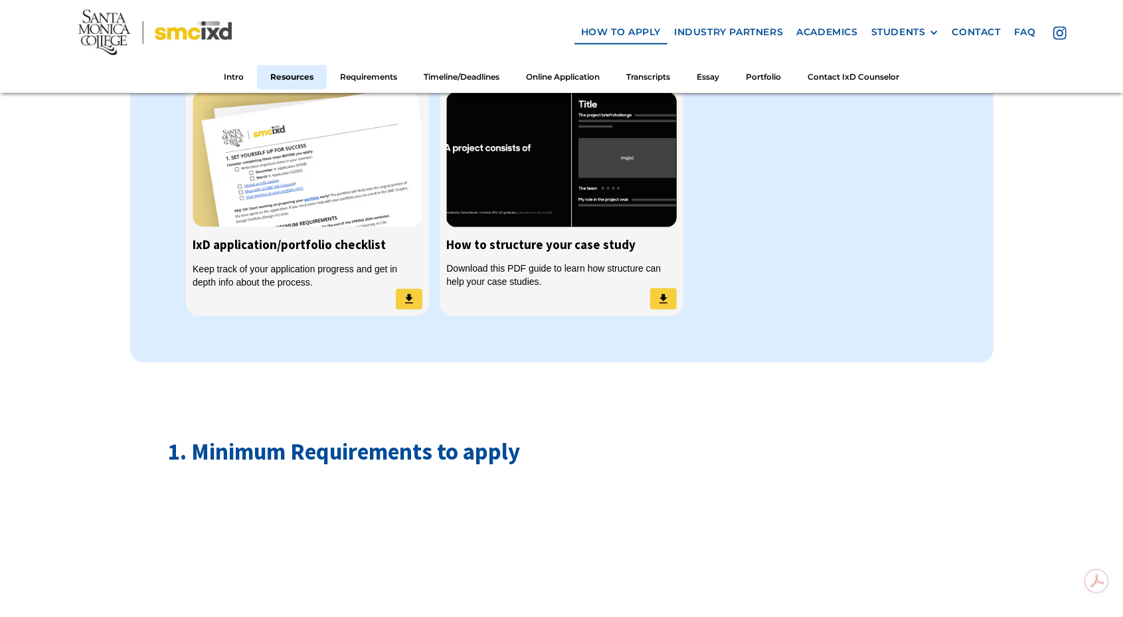
click at [266, 252] on link "IxD application/portfolio checklist Keep track of your application progress and…" at bounding box center [307, 201] width 243 height 232
